Goal: Information Seeking & Learning: Learn about a topic

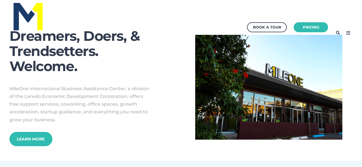
click at [349, 32] on icon at bounding box center [347, 32] width 9 height 9
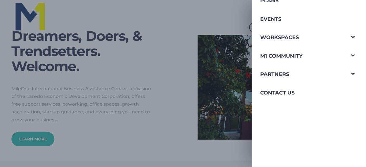
scroll to position [46, 0]
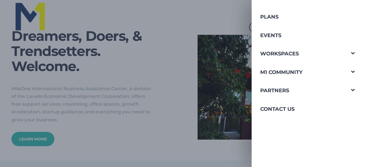
click at [347, 90] on span "Navigation Menu" at bounding box center [352, 89] width 15 height 15
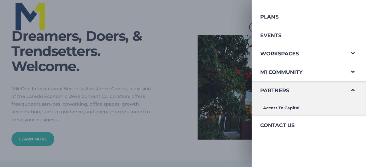
click at [347, 73] on span "Navigation Menu" at bounding box center [352, 70] width 15 height 15
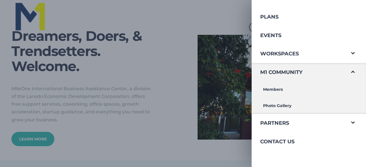
click at [348, 53] on span "Navigation Menu" at bounding box center [352, 52] width 15 height 15
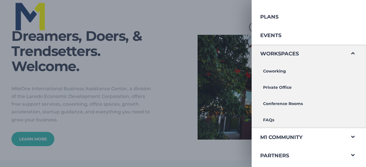
click at [348, 134] on span "Navigation Menu" at bounding box center [352, 135] width 15 height 15
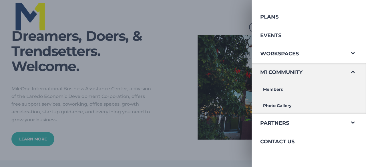
click at [275, 90] on link "Members" at bounding box center [299, 90] width 94 height 16
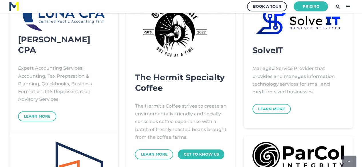
scroll to position [184, 0]
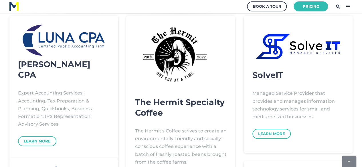
click at [41, 136] on link "Learn More" at bounding box center [37, 141] width 38 height 10
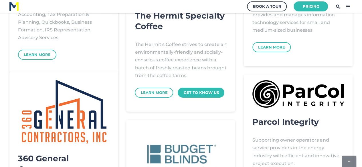
click at [204, 96] on link "Get to Know Us" at bounding box center [201, 93] width 47 height 10
click at [271, 43] on link "Learn More" at bounding box center [271, 47] width 38 height 10
